Goal: Use online tool/utility: Utilize a website feature to perform a specific function

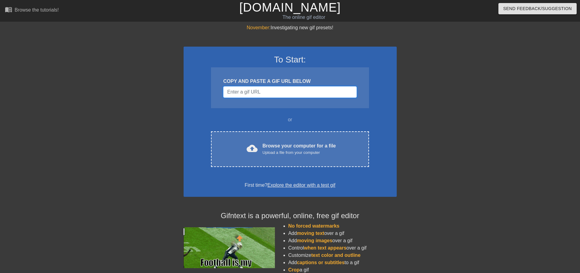
click at [272, 92] on input "Username" at bounding box center [289, 92] width 133 height 12
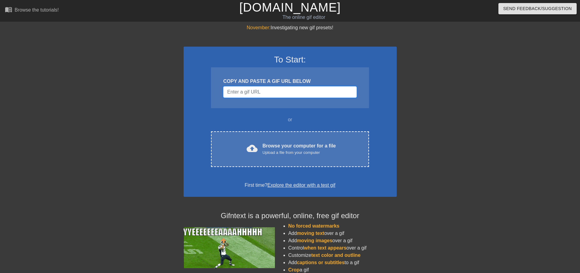
paste input "[URL][DOMAIN_NAME]"
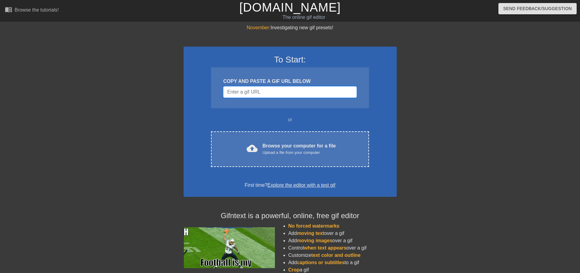
type input "[URL][DOMAIN_NAME]"
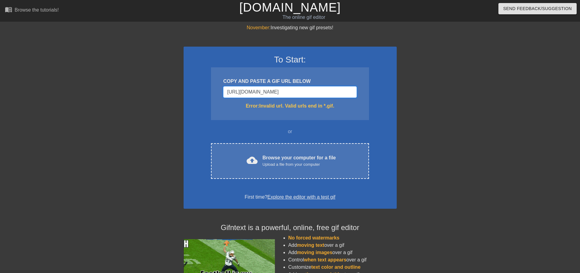
drag, startPoint x: 348, startPoint y: 93, endPoint x: 118, endPoint y: 114, distance: 231.4
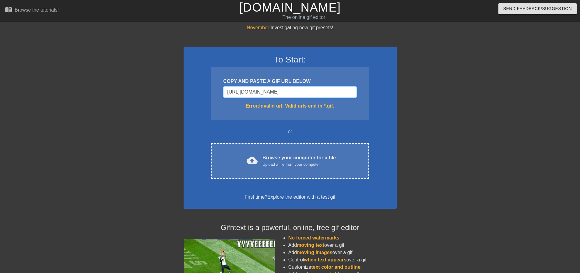
click at [118, 114] on div "November: Investigating new gif presets! To Start: COPY AND PASTE A GIF URL BEL…" at bounding box center [290, 179] width 580 height 310
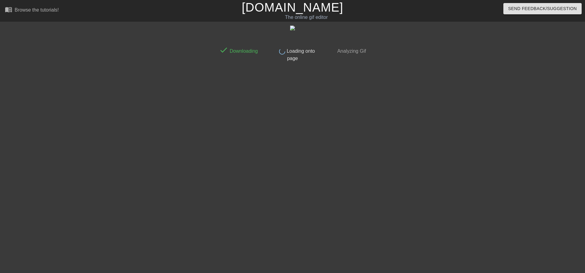
drag, startPoint x: 407, startPoint y: 166, endPoint x: 395, endPoint y: 160, distance: 14.2
click at [404, 164] on div at bounding box center [421, 115] width 91 height 183
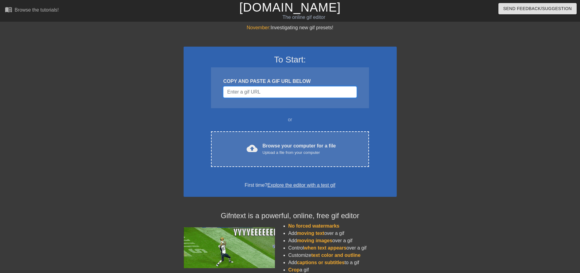
click at [251, 94] on input "Username" at bounding box center [289, 92] width 133 height 12
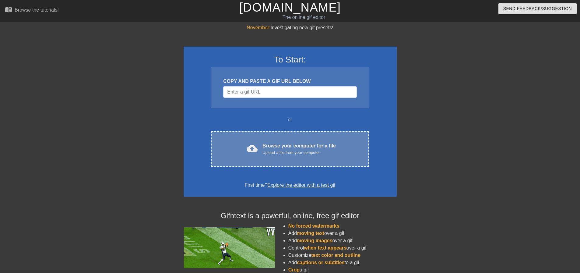
click at [285, 160] on div "cloud_upload Browse your computer for a file Upload a file from your computer C…" at bounding box center [290, 149] width 158 height 36
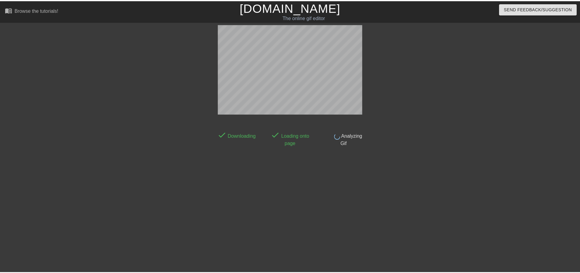
scroll to position [3, 0]
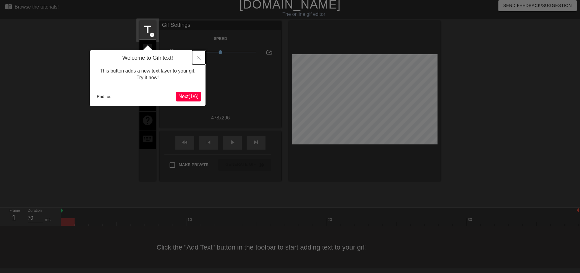
click at [197, 55] on button "Close" at bounding box center [198, 57] width 13 height 14
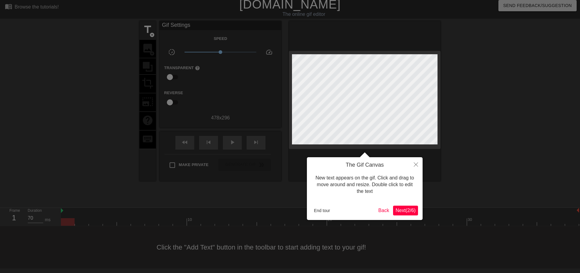
scroll to position [0, 0]
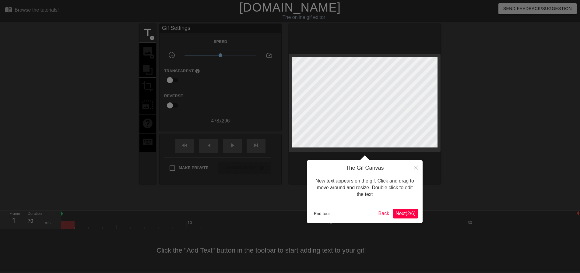
click at [410, 212] on span "Next ( 2 / 6 )" at bounding box center [406, 213] width 20 height 5
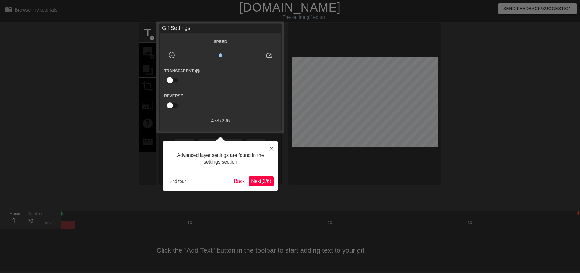
scroll to position [3, 0]
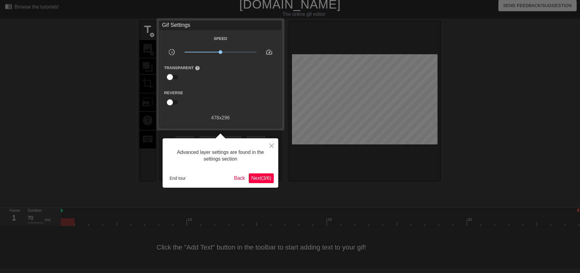
click at [267, 176] on span "Next ( 3 / 6 )" at bounding box center [261, 177] width 20 height 5
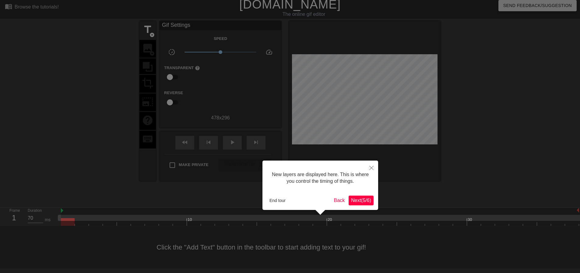
drag, startPoint x: 377, startPoint y: 201, endPoint x: 364, endPoint y: 199, distance: 12.8
click at [377, 201] on div "New layers are displayed here. This is where you control the timing of things. …" at bounding box center [320, 184] width 116 height 49
click at [361, 199] on span "Next ( 5 / 6 )" at bounding box center [361, 200] width 20 height 5
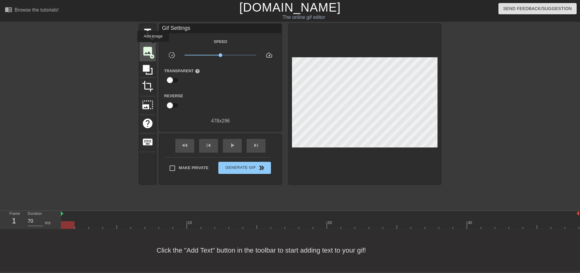
click at [153, 46] on span "image" at bounding box center [148, 51] width 12 height 12
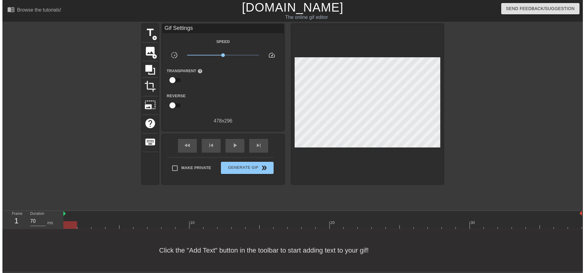
scroll to position [0, 0]
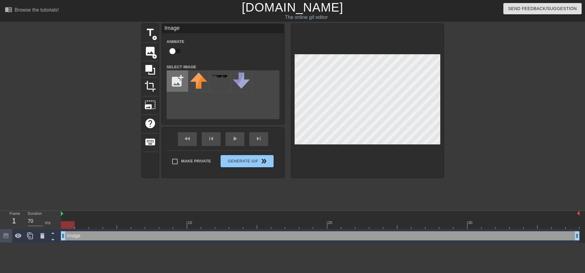
click at [177, 80] on input "file" at bounding box center [177, 81] width 21 height 21
type input "C:\fakepath\50563395.png"
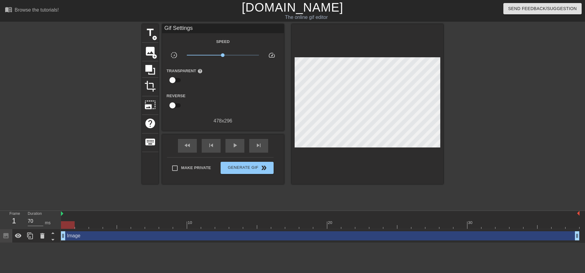
click at [472, 123] on div at bounding box center [495, 115] width 91 height 183
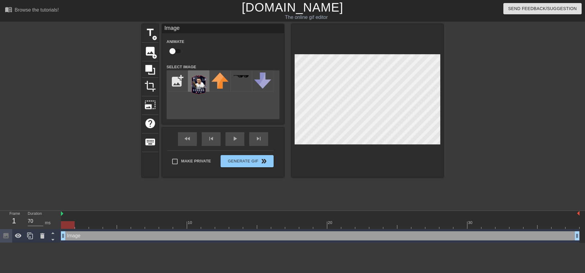
click at [190, 80] on img at bounding box center [198, 84] width 17 height 24
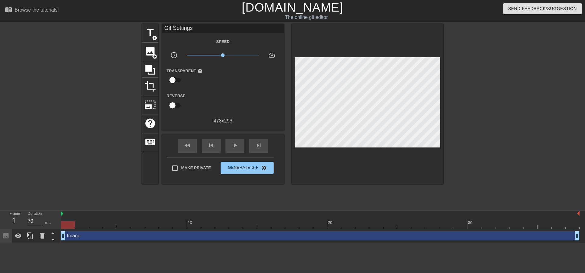
click at [336, 161] on div at bounding box center [367, 104] width 152 height 160
click at [233, 165] on span "Generate Gif double_arrow" at bounding box center [247, 167] width 48 height 7
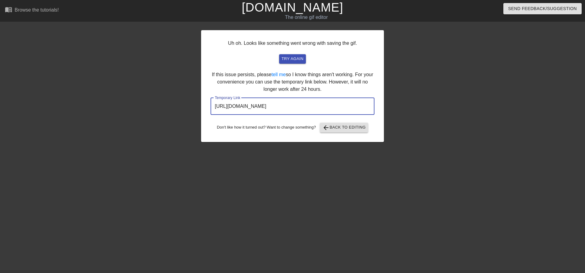
drag, startPoint x: 278, startPoint y: 98, endPoint x: 206, endPoint y: 102, distance: 72.9
click at [206, 102] on div "Uh oh. Looks like something went wrong with saving the gif. try again If this i…" at bounding box center [292, 86] width 183 height 112
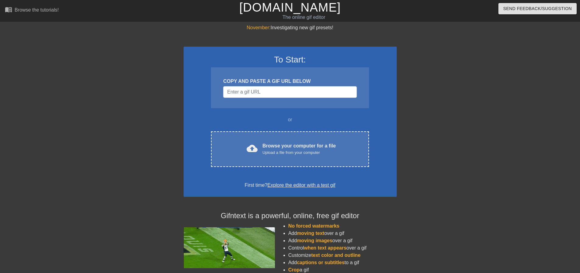
drag, startPoint x: 234, startPoint y: 202, endPoint x: 238, endPoint y: 191, distance: 11.3
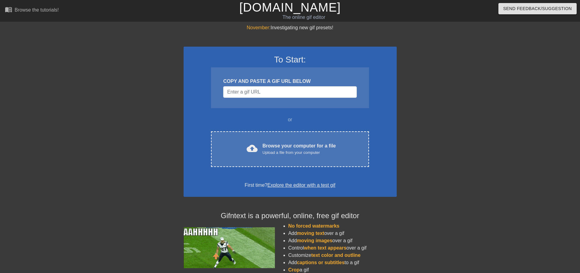
click at [237, 196] on div "To Start: COPY AND PASTE A GIF URL BELOW or cloud_upload Browse your computer f…" at bounding box center [290, 176] width 213 height 291
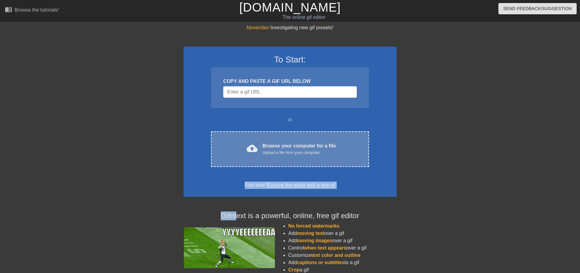
click at [252, 146] on span "cloud_upload" at bounding box center [252, 148] width 11 height 11
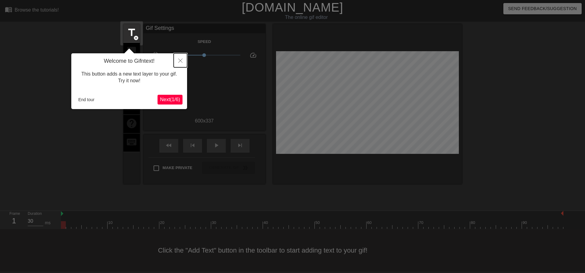
click at [178, 59] on button "Close" at bounding box center [180, 60] width 13 height 14
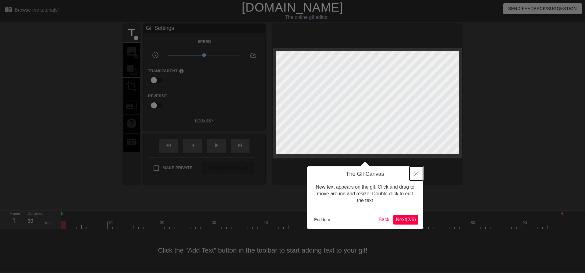
click at [412, 174] on button "Close" at bounding box center [415, 173] width 13 height 14
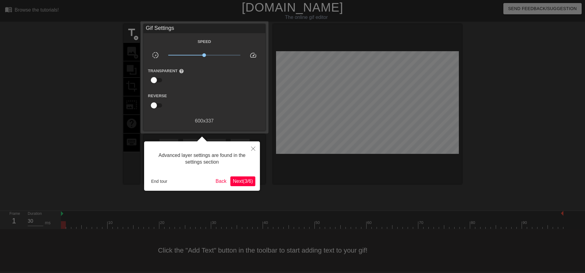
click at [248, 176] on div "Advanced layer settings are found in the settings section End tour Back Next ( …" at bounding box center [202, 165] width 116 height 49
click at [248, 178] on span "Next ( 3 / 6 )" at bounding box center [243, 180] width 20 height 5
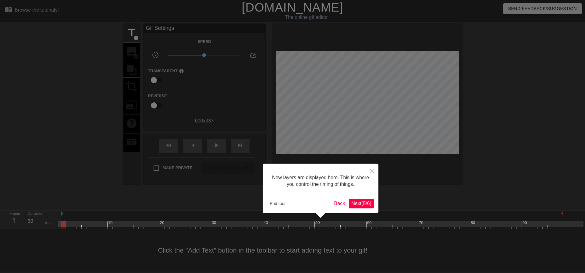
click at [359, 202] on span "Next ( 5 / 6 )" at bounding box center [361, 203] width 20 height 5
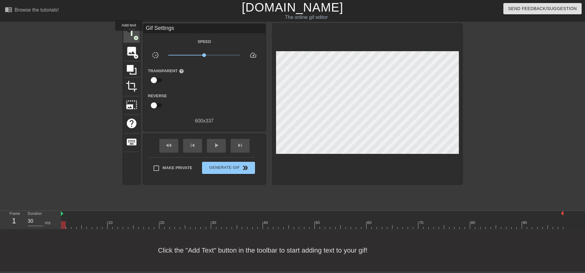
click at [129, 35] on span "title" at bounding box center [132, 33] width 12 height 12
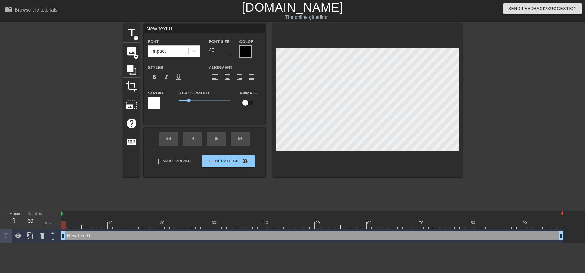
scroll to position [1, 1]
type textarea "E"
type input "ER"
type textarea "ER"
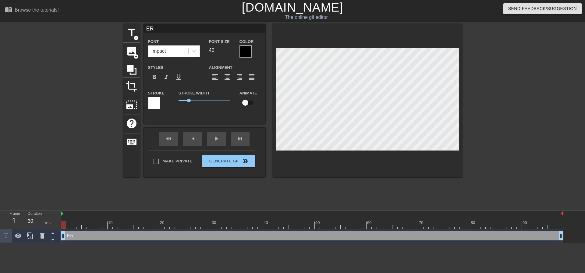
type input "E"
type textarea "E"
type input "R"
type textarea "R"
type input "RI"
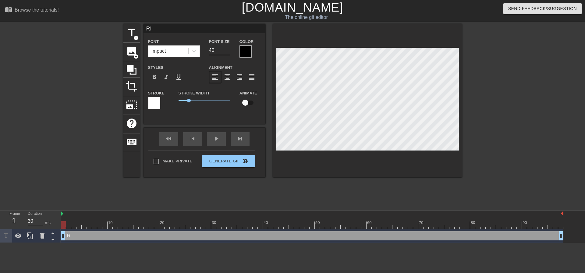
type textarea "RI"
type input "RIP"
type textarea "RIP"
type input "RIP"
type textarea "RIP"
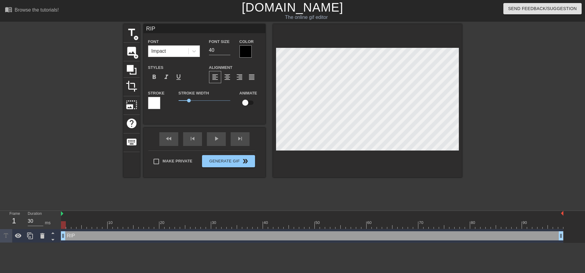
type input "RIP B"
type textarea "RIP B"
type input "RIP BR"
type textarea "RIP BR"
type input "RIP BRO"
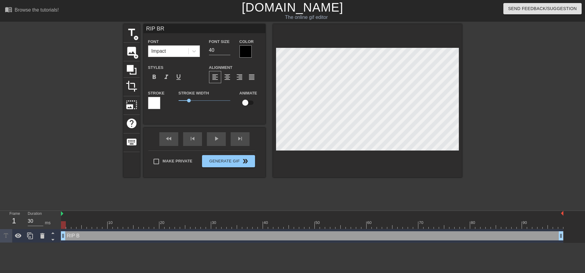
type textarea "RIP BRO"
type input "RIP BROK"
type textarea "RIP BROK"
type input "RIP BROKI"
type textarea "RIP BROKI"
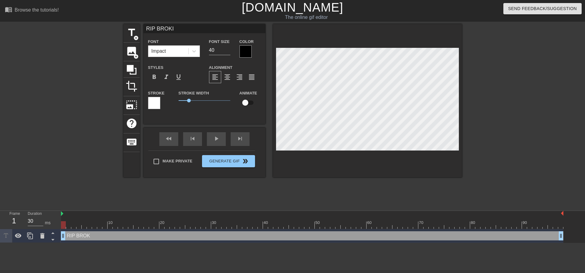
type input "RIP BROKIE"
type textarea "RIP BROKIE"
type input "RIP BROKIES"
type textarea "RIP BROKIES"
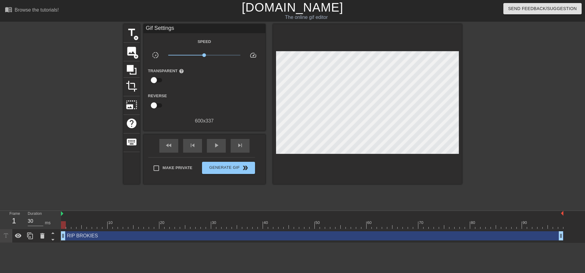
click at [483, 75] on div at bounding box center [514, 115] width 91 height 183
click at [227, 163] on button "Generate Gif double_arrow" at bounding box center [228, 168] width 53 height 12
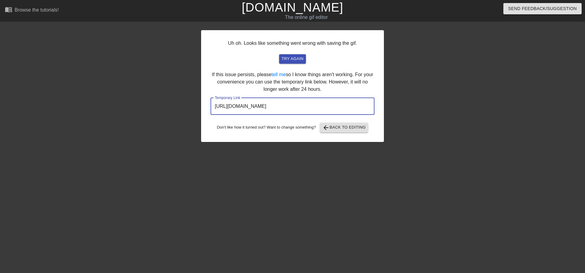
drag, startPoint x: 364, startPoint y: 107, endPoint x: 130, endPoint y: 136, distance: 235.8
click at [130, 136] on div "Uh oh. Looks like something went wrong with saving the gif. try again If this i…" at bounding box center [292, 115] width 585 height 183
